Goal: Information Seeking & Learning: Check status

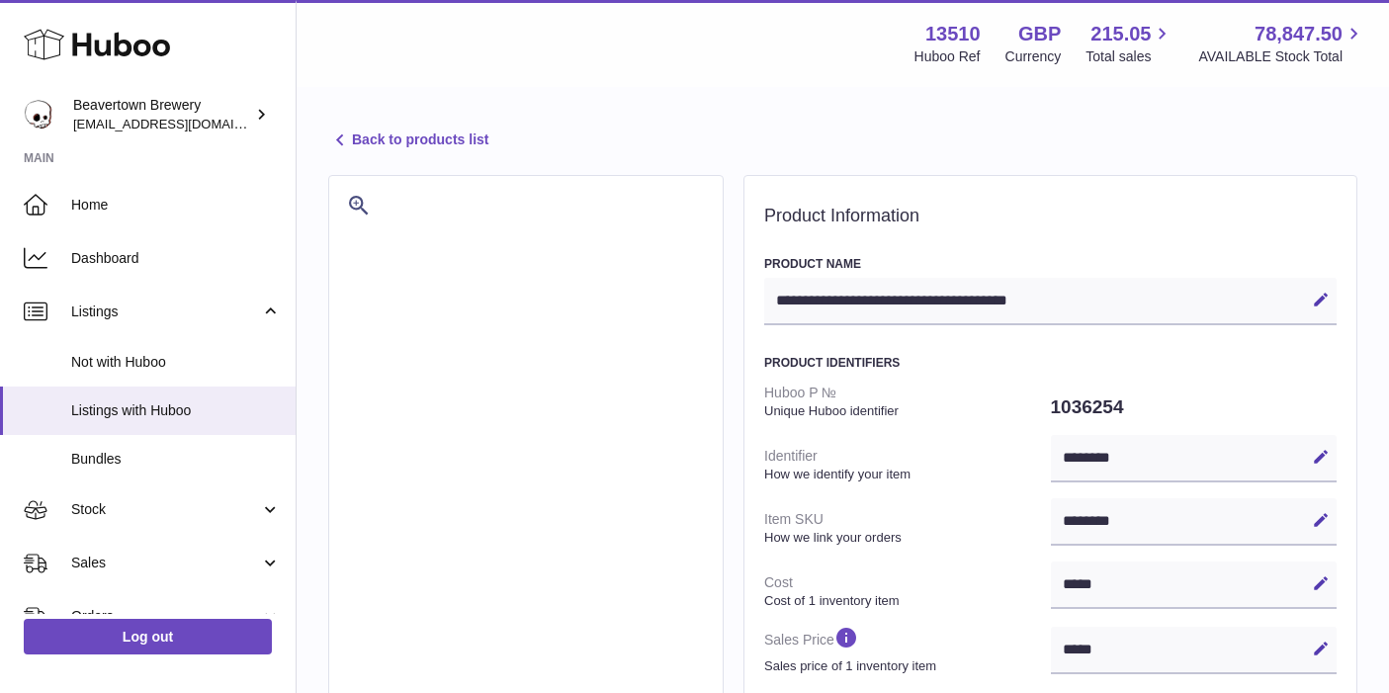
select select "**"
select select "****"
click at [266, 309] on link "Listings" at bounding box center [148, 311] width 296 height 53
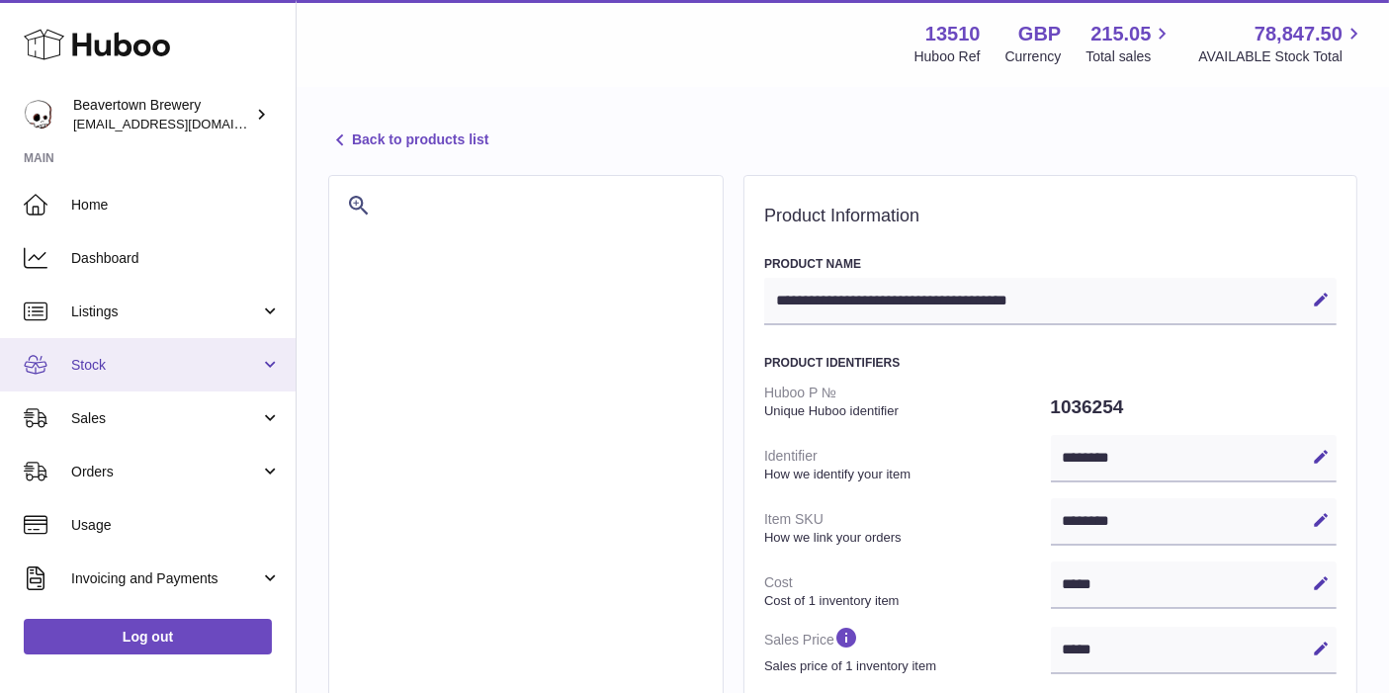
click at [227, 369] on span "Stock" at bounding box center [165, 365] width 189 height 19
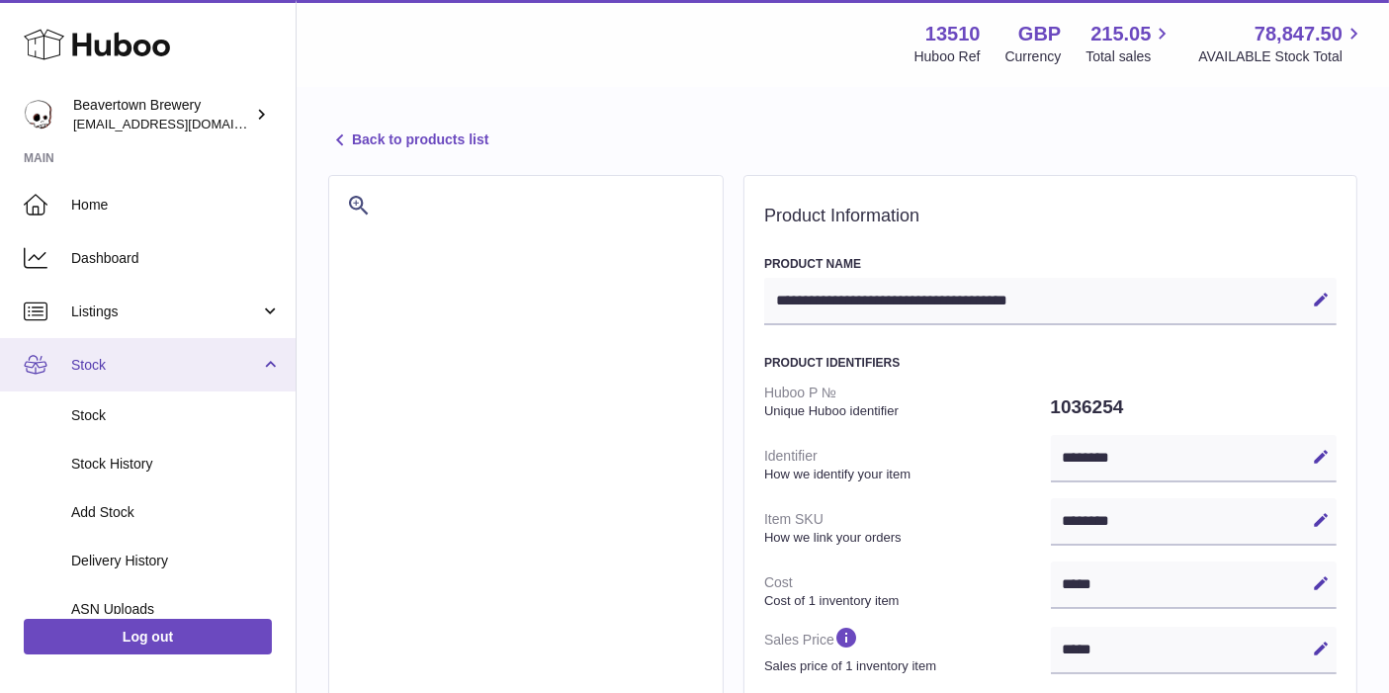
click at [227, 369] on span "Stock" at bounding box center [165, 365] width 189 height 19
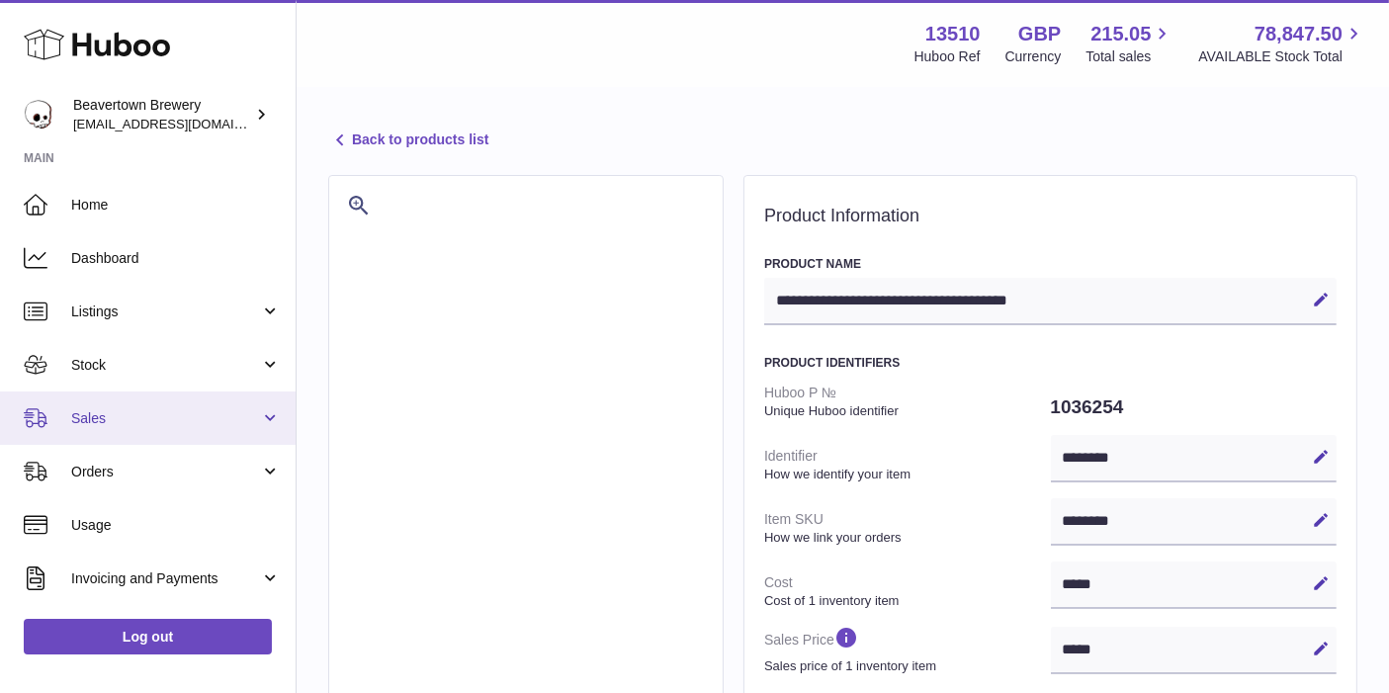
click at [206, 417] on span "Sales" at bounding box center [165, 418] width 189 height 19
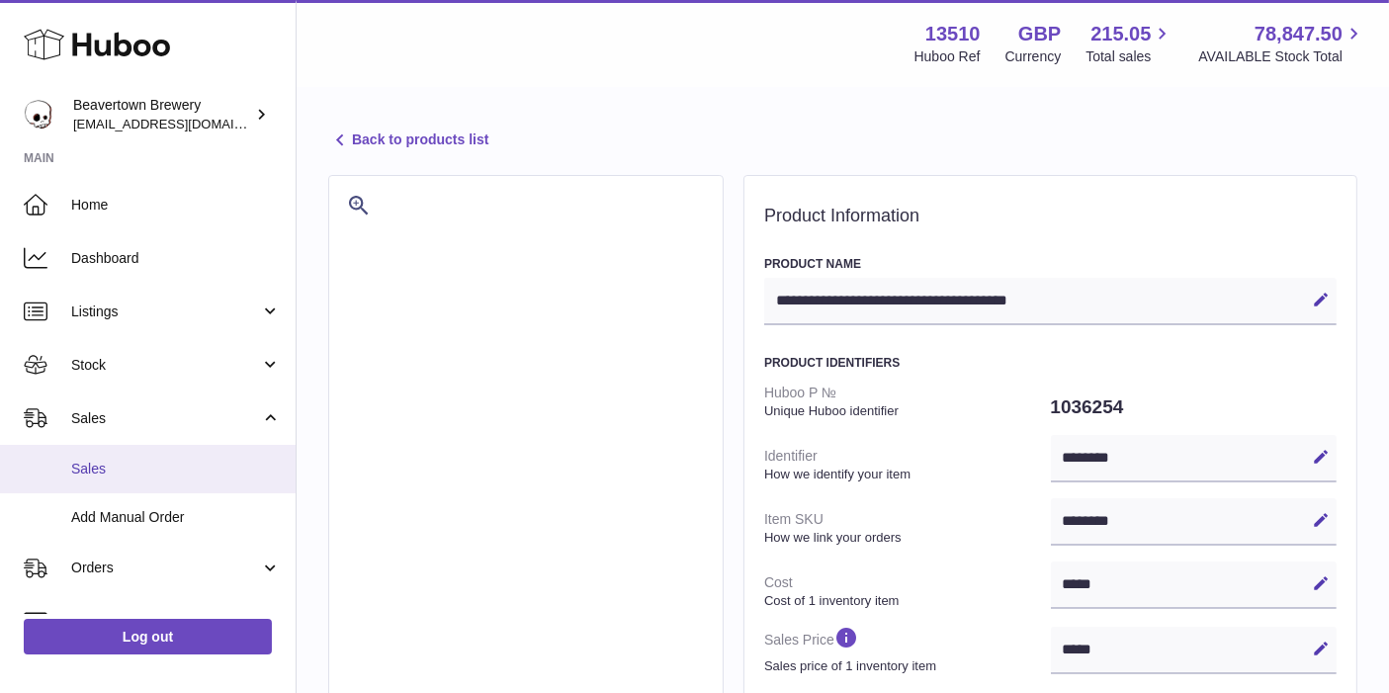
drag, startPoint x: 137, startPoint y: 470, endPoint x: 146, endPoint y: 475, distance: 10.7
click at [137, 469] on span "Sales" at bounding box center [176, 469] width 210 height 19
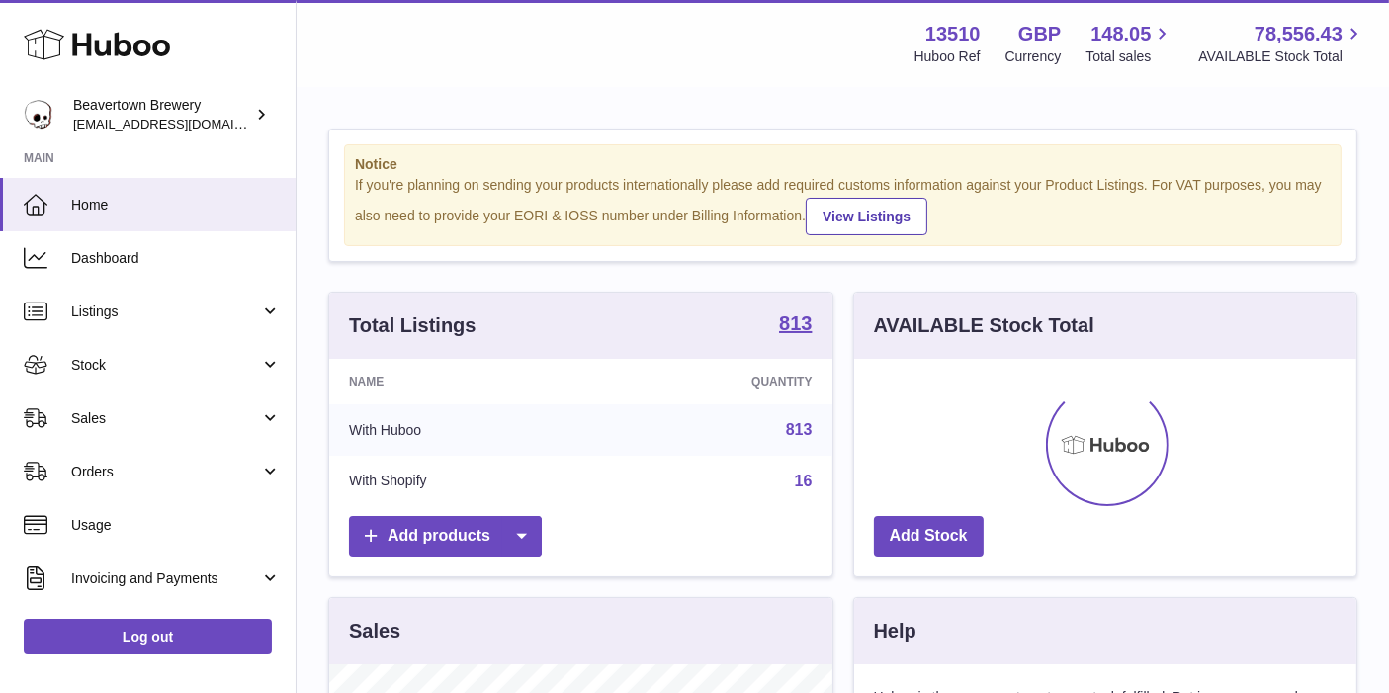
scroll to position [307, 503]
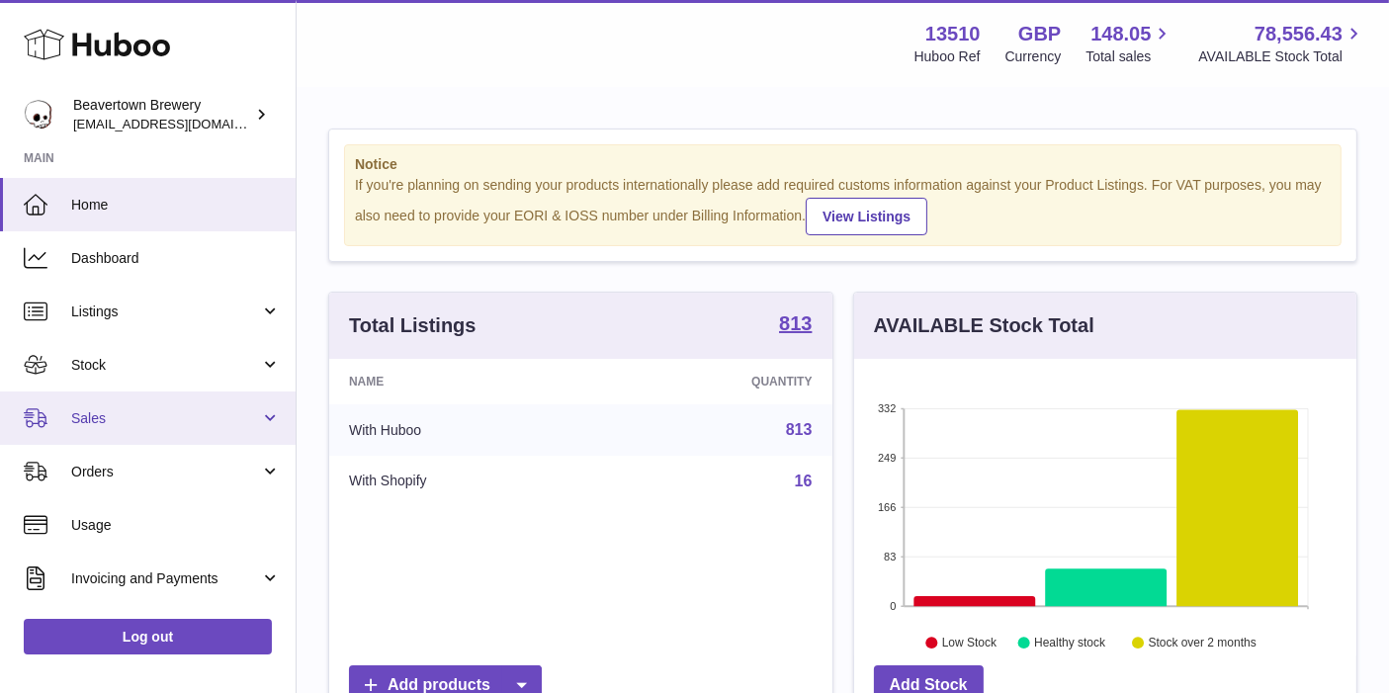
click at [147, 407] on link "Sales" at bounding box center [148, 417] width 296 height 53
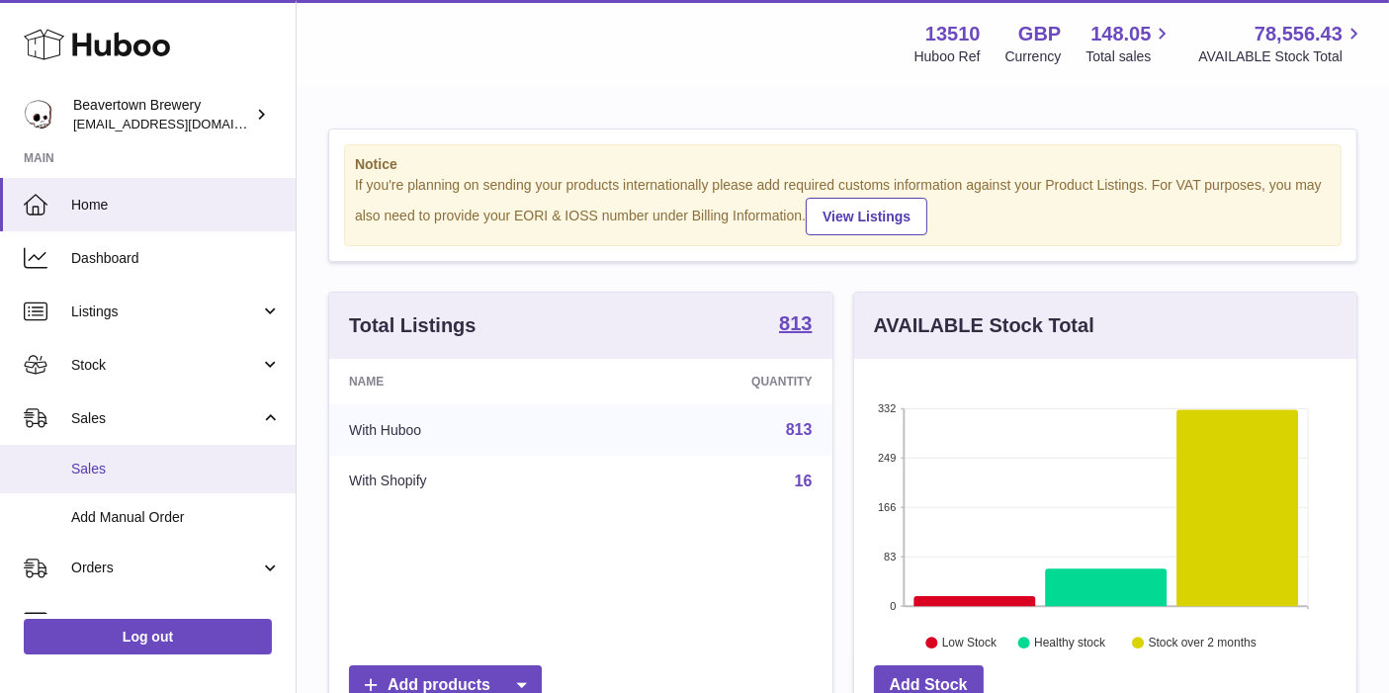
click at [150, 469] on span "Sales" at bounding box center [176, 469] width 210 height 19
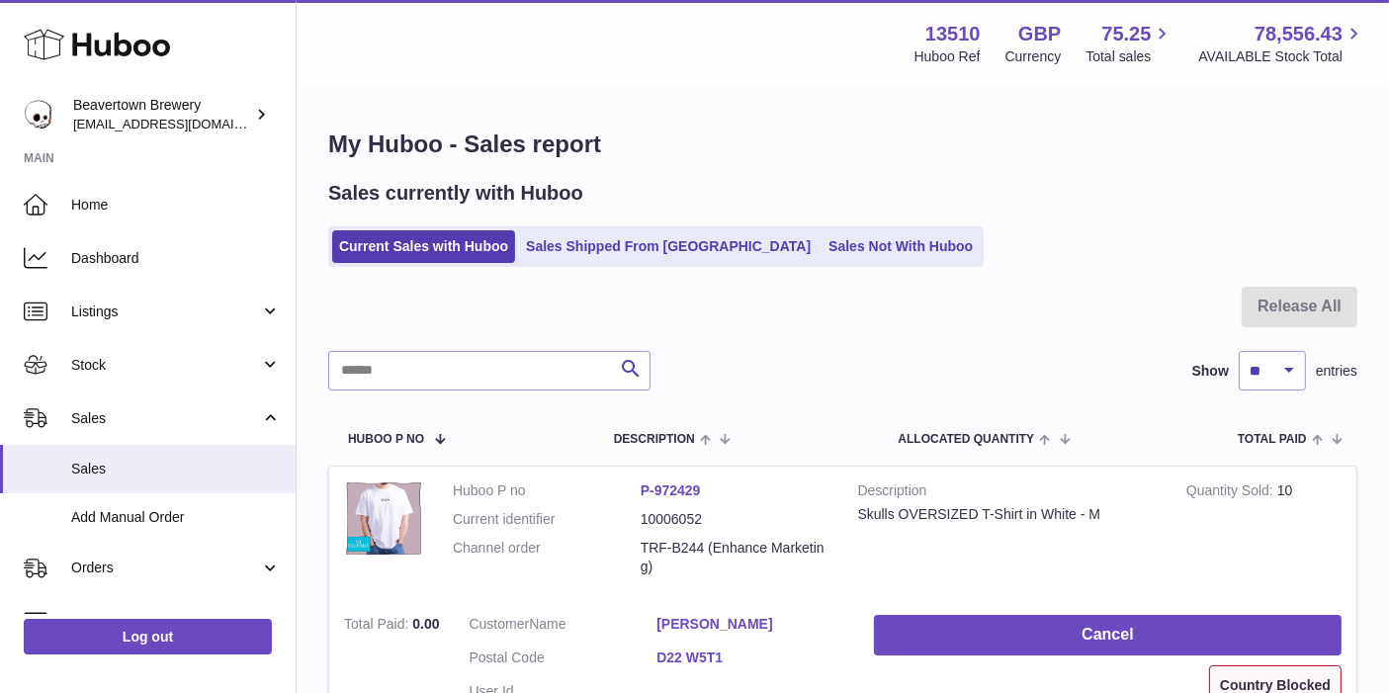
click at [818, 263] on ul "Current Sales with Huboo Sales Shipped From [GEOGRAPHIC_DATA] Sales Not With Hu…" at bounding box center [655, 246] width 655 height 41
click at [822, 258] on link "Sales Not With Huboo" at bounding box center [900, 246] width 158 height 33
